Goal: Information Seeking & Learning: Learn about a topic

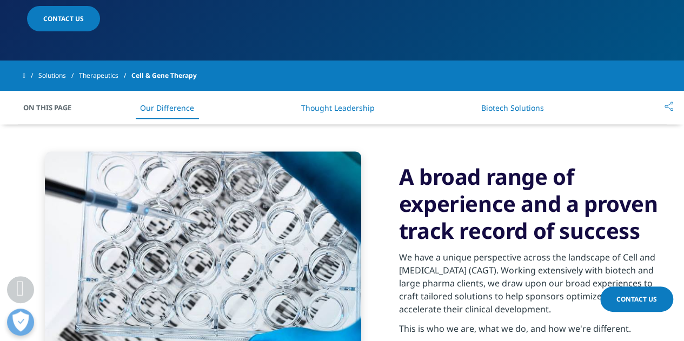
click at [354, 103] on link "Thought Leadership" at bounding box center [336, 108] width 73 height 10
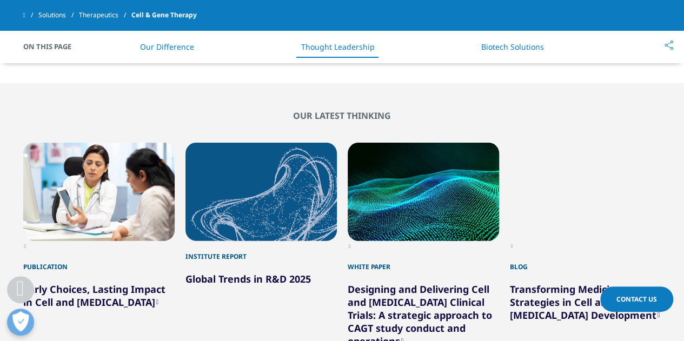
scroll to position [1491, 0]
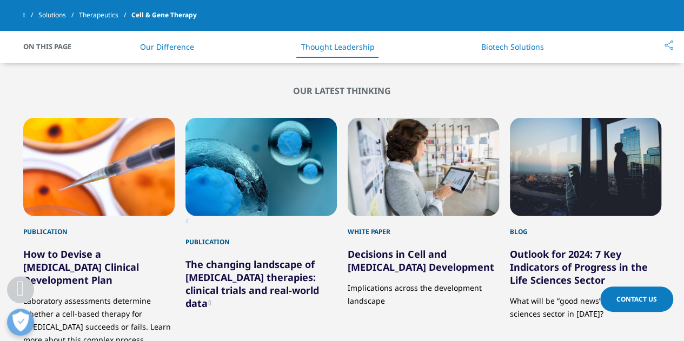
click at [291, 258] on link "The changing landscape of [MEDICAL_DATA] therapies: clinical trials and real-wo…" at bounding box center [251, 284] width 133 height 52
click at [374, 248] on link "Decisions in Cell and [MEDICAL_DATA] Development" at bounding box center [421, 261] width 146 height 26
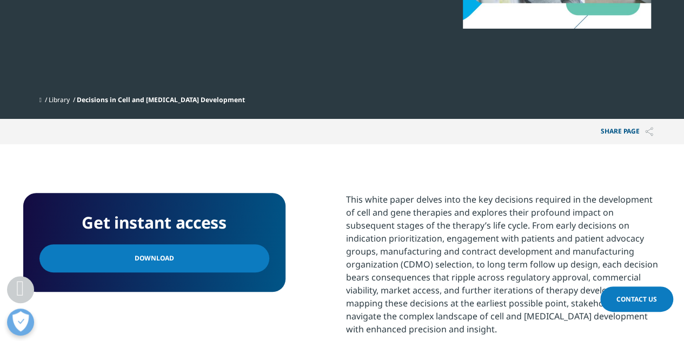
scroll to position [328, 0]
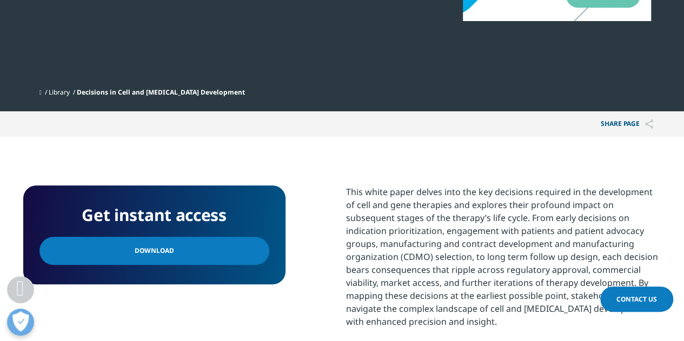
click at [171, 260] on link "Download" at bounding box center [154, 251] width 230 height 28
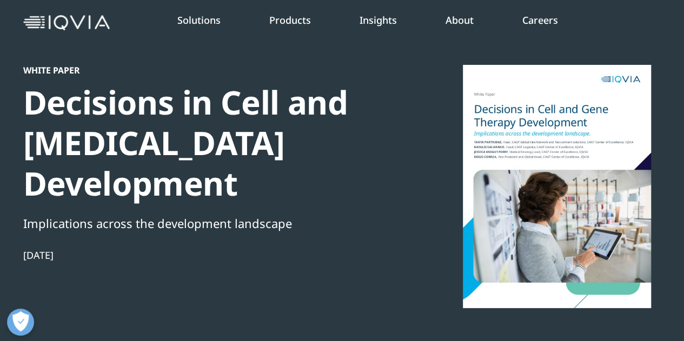
scroll to position [0, 0]
